Goal: Task Accomplishment & Management: Complete application form

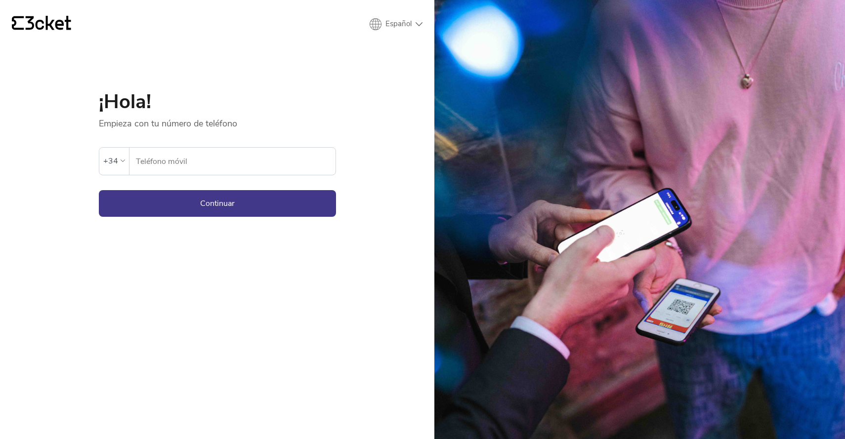
click at [311, 159] on input "Teléfono móvil" at bounding box center [235, 161] width 200 height 27
type input "686586205"
click at [217, 203] on button "Continuar" at bounding box center [217, 203] width 237 height 27
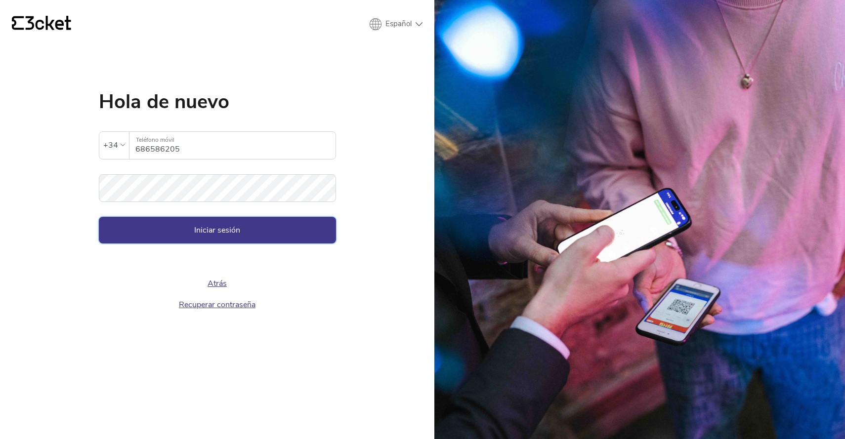
click at [218, 227] on button "Iniciar sesión" at bounding box center [217, 230] width 237 height 27
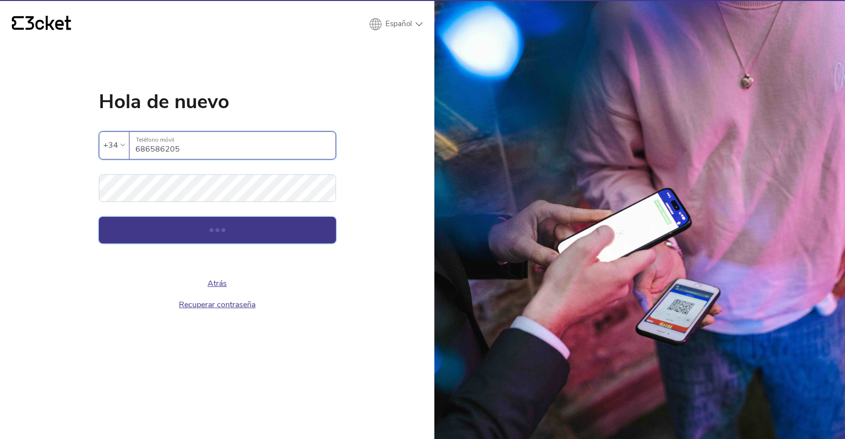
click at [218, 227] on button "Iniciar sesión" at bounding box center [217, 230] width 237 height 27
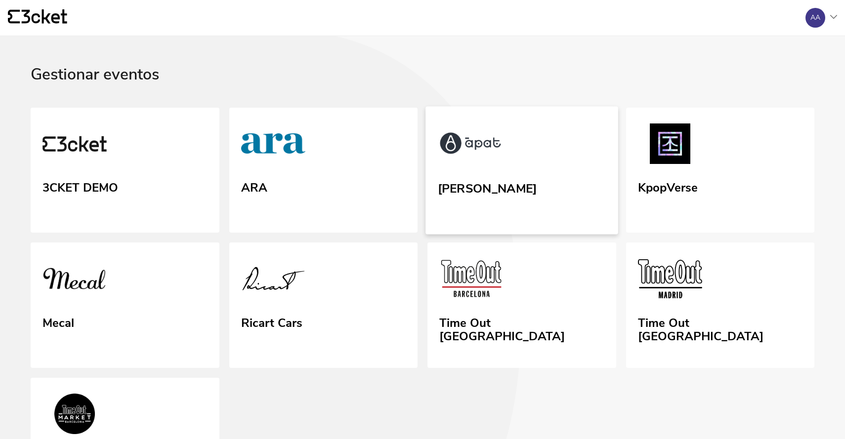
click at [482, 170] on link "[PERSON_NAME]" at bounding box center [522, 170] width 192 height 128
